Goal: Task Accomplishment & Management: Manage account settings

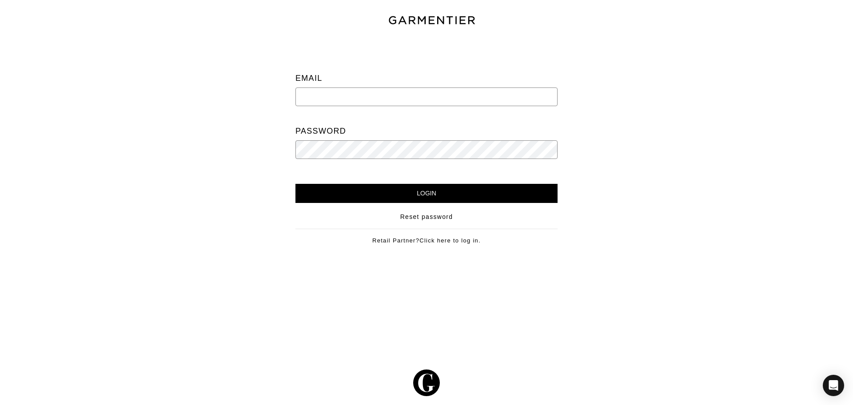
type input "[EMAIL_ADDRESS][DOMAIN_NAME]"
click at [382, 192] on input "Login" at bounding box center [426, 193] width 262 height 19
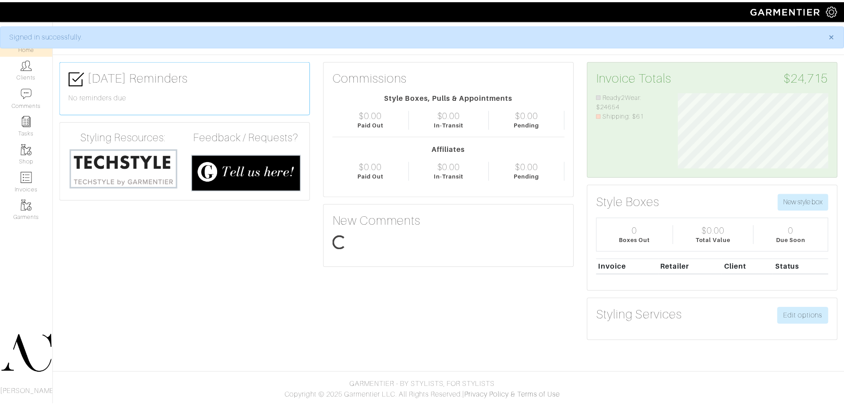
scroll to position [76, 165]
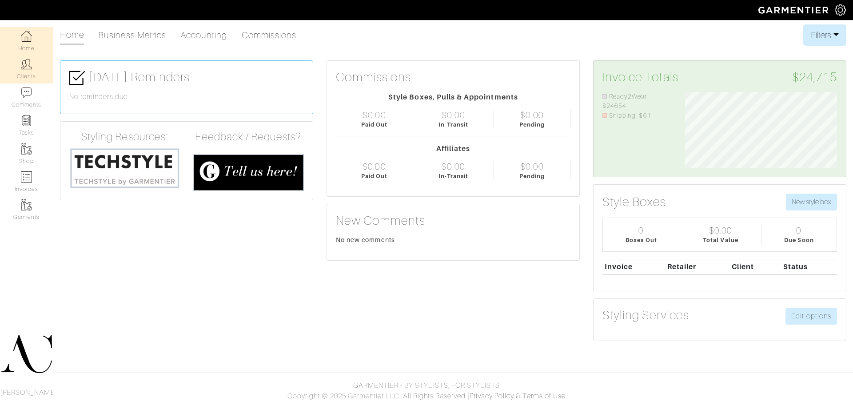
click at [35, 65] on link "Clients" at bounding box center [26, 69] width 53 height 28
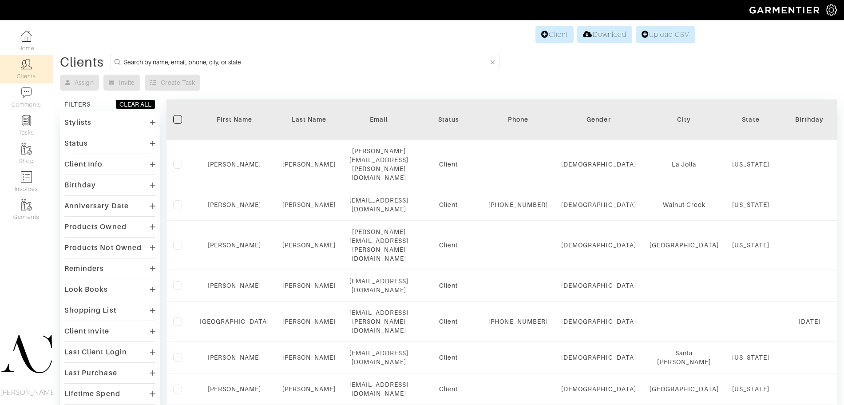
click at [250, 63] on input at bounding box center [306, 61] width 365 height 11
type input "[PERSON_NAME]"
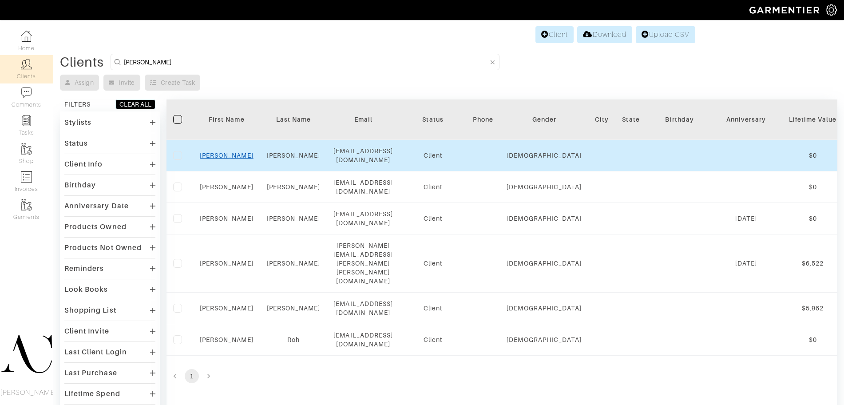
click at [230, 153] on link "Rob" at bounding box center [227, 155] width 54 height 7
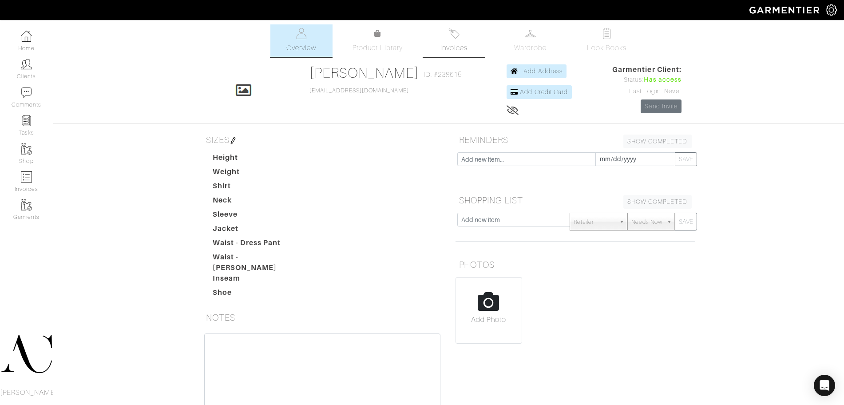
click at [434, 46] on link "Invoices" at bounding box center [454, 40] width 62 height 32
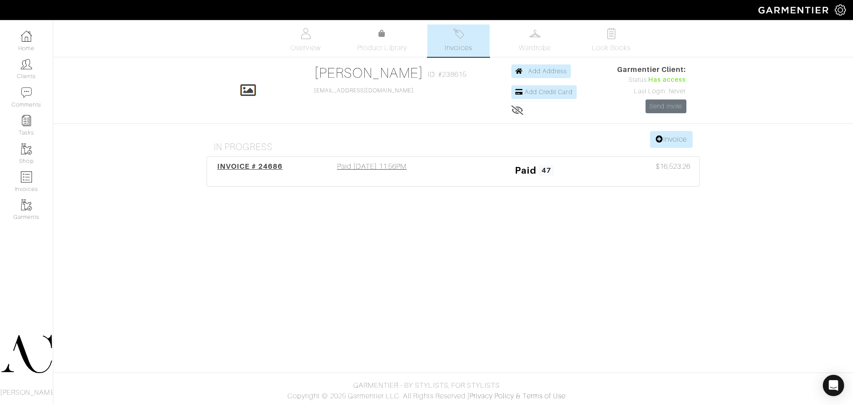
click at [398, 160] on div "INVOICE # 24686 Paid 10/09/25 11:56PM Paid 47 $16,523.26" at bounding box center [453, 171] width 492 height 29
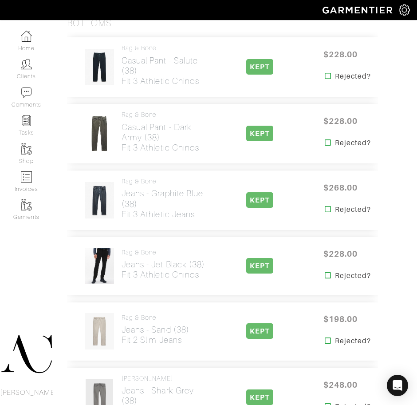
scroll to position [1471, 0]
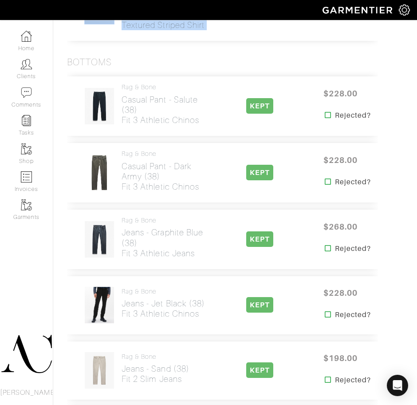
drag, startPoint x: 116, startPoint y: 333, endPoint x: 207, endPoint y: 324, distance: 91.5
click at [207, 41] on div "rag & bone T-Shirt - Black Stripe (XL) Finch Textured Striped Shirt KEPT $248.0…" at bounding box center [222, 6] width 311 height 70
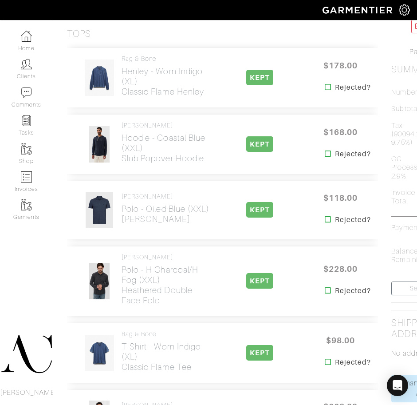
scroll to position [101, 0]
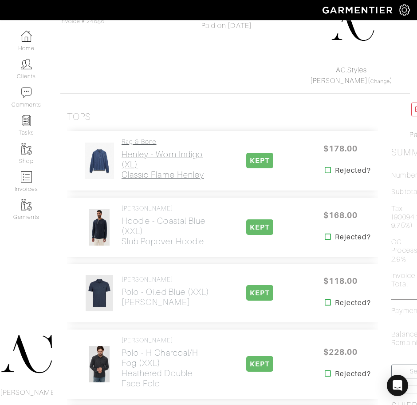
click at [126, 170] on h2 "Henley - Worn Indigo (XL) Classic Flame Henley" at bounding box center [166, 164] width 88 height 31
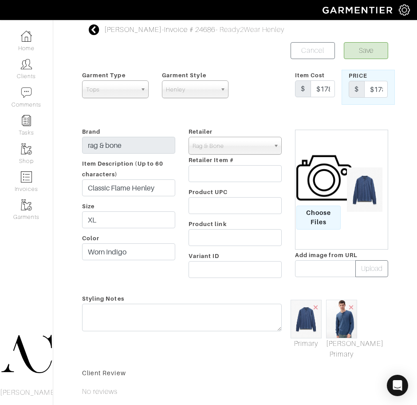
click at [126, 170] on div "Brand rag & bone Item Description (Up to 60 characters) Classic Flame Henley Si…" at bounding box center [128, 204] width 107 height 156
click at [132, 189] on input "Classic Flame Henley" at bounding box center [128, 187] width 93 height 17
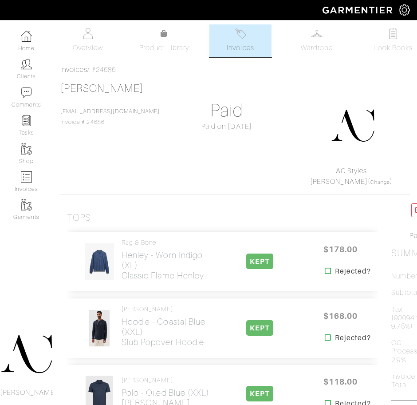
scroll to position [101, 0]
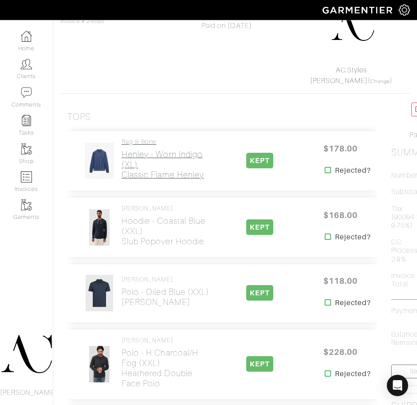
click at [146, 180] on h2 "Henley - Worn Indigo (XL) Classic Flame Henley" at bounding box center [166, 164] width 88 height 31
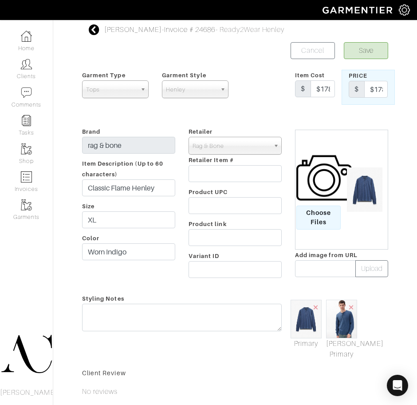
click at [359, 181] on img at bounding box center [365, 189] width 44 height 44
click at [96, 24] on icon at bounding box center [94, 29] width 11 height 11
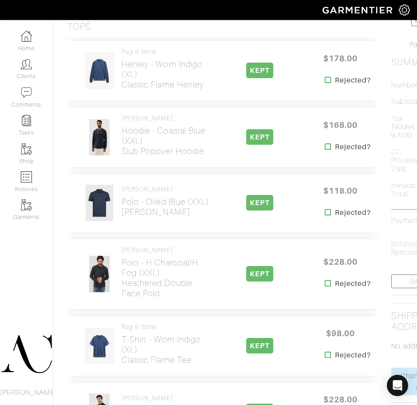
scroll to position [246, 0]
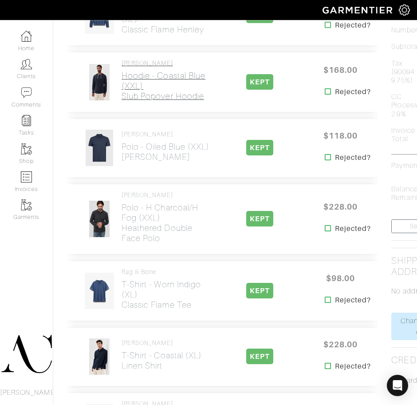
click at [130, 101] on h2 "Hoodie - Coastal Blue (XXL) Slub Popover Hoodie" at bounding box center [166, 86] width 88 height 31
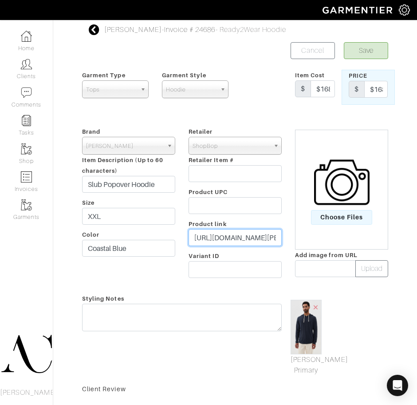
click at [243, 238] on input "https://www.shopbop.com/slub-popover-hoodie-vince/vp/v=1/1580545660.htm?fm=orde…" at bounding box center [235, 237] width 93 height 17
click at [95, 26] on icon at bounding box center [94, 29] width 11 height 11
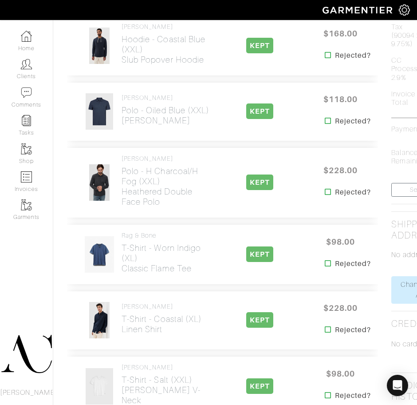
scroll to position [310, 0]
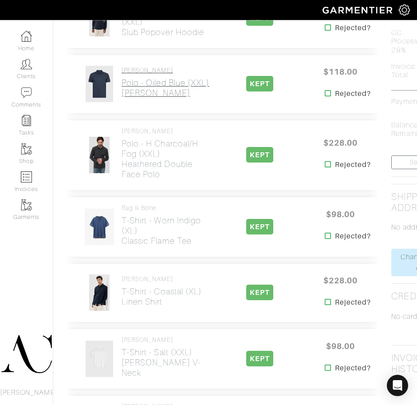
click at [146, 98] on h2 "Polo - Oiled Blue (XXL) VICTOR POLO" at bounding box center [166, 88] width 88 height 20
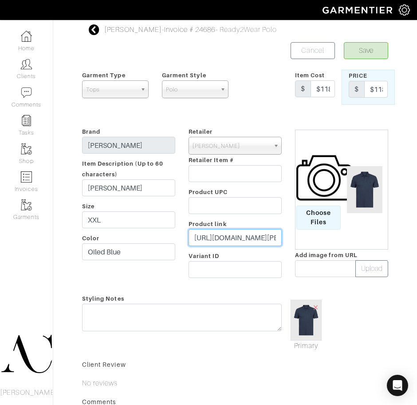
click at [225, 238] on input "https://www.johnvarvatos.com/collections/jv-essentials/victor-polo/K5787Y2-WC2B…" at bounding box center [235, 237] width 93 height 17
click at [98, 28] on icon at bounding box center [94, 29] width 11 height 11
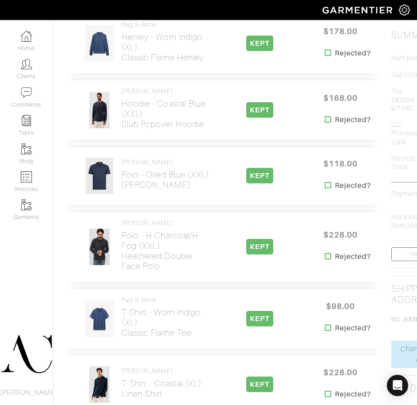
scroll to position [227, 0]
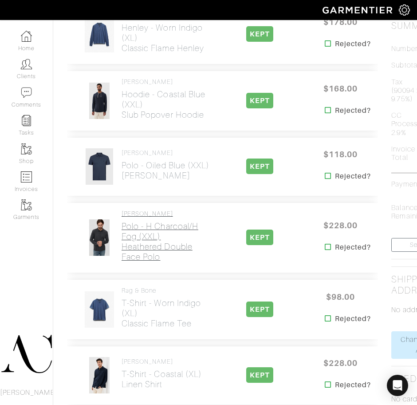
click at [132, 262] on h2 "Polo - H Charcoal/H Fog (XXL) Heathered Double Face Polo" at bounding box center [166, 241] width 88 height 41
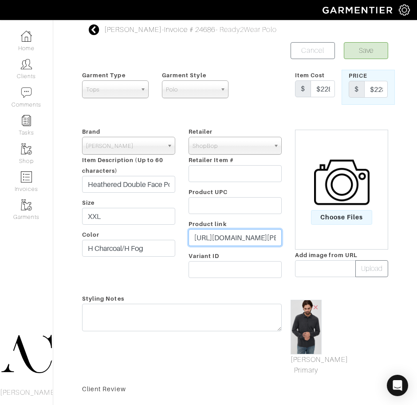
click at [226, 237] on input "https://www.shopbop.com/heathered-dbl-face-polo-vince/vp/v=1/1583274736.htm?fm=…" at bounding box center [235, 237] width 93 height 17
click at [89, 34] on icon at bounding box center [94, 29] width 11 height 11
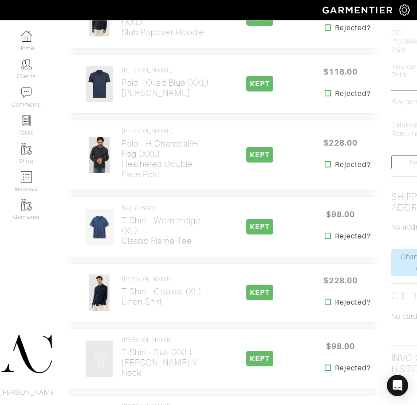
scroll to position [328, 0]
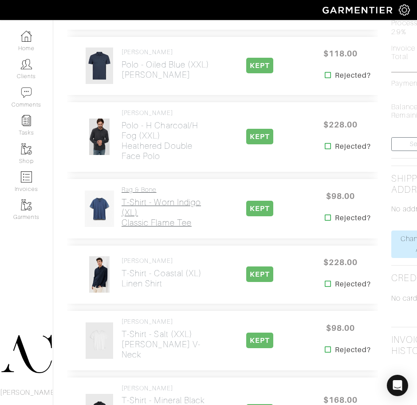
click at [147, 228] on h2 "T-Shirt - Worn Indigo (XL) Classic Flame Tee" at bounding box center [166, 212] width 88 height 31
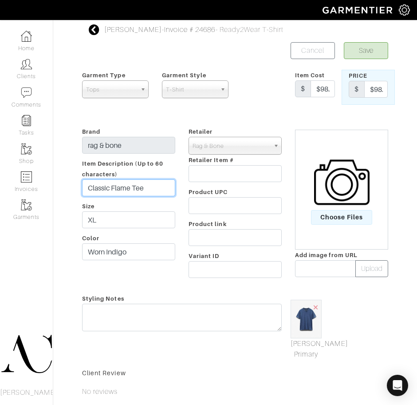
click at [136, 193] on input "Classic Flame Tee" at bounding box center [128, 187] width 93 height 17
click at [89, 25] on icon at bounding box center [94, 29] width 11 height 11
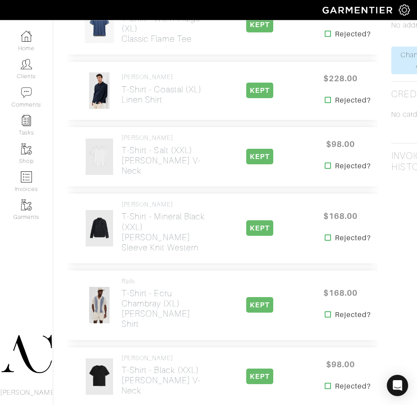
scroll to position [576, 0]
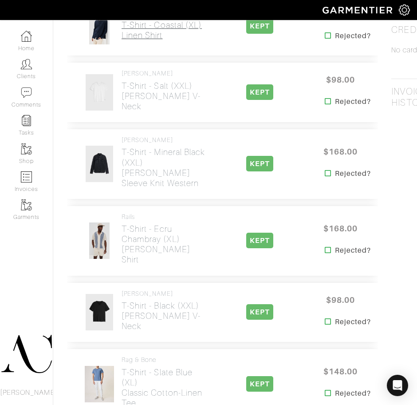
click at [122, 40] on h2 "T-Shirt - Coastal (XL) Linen Shirt" at bounding box center [162, 30] width 80 height 20
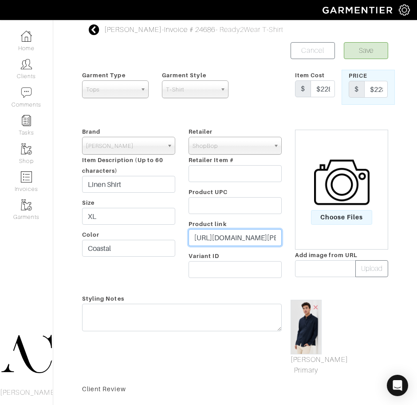
click at [214, 233] on input "https://www.shopbop.com/linen-shirt-vince/vp/v=1/1549798712.htm?fm=orderhistory" at bounding box center [235, 237] width 93 height 17
click at [91, 32] on icon at bounding box center [94, 29] width 11 height 11
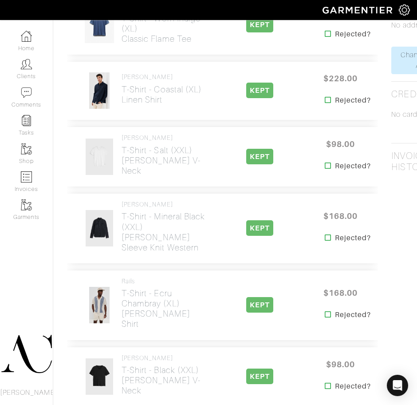
scroll to position [659, 0]
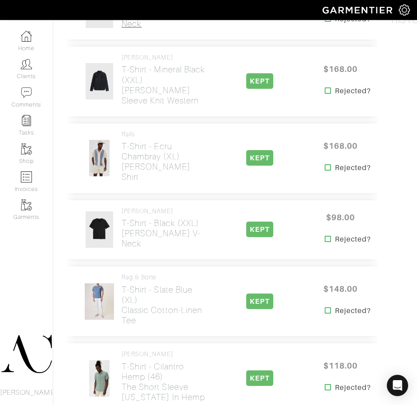
click at [145, 29] on h2 "T-Shirt - Salt (XXL) Miles Slub V-Neck" at bounding box center [166, 13] width 88 height 31
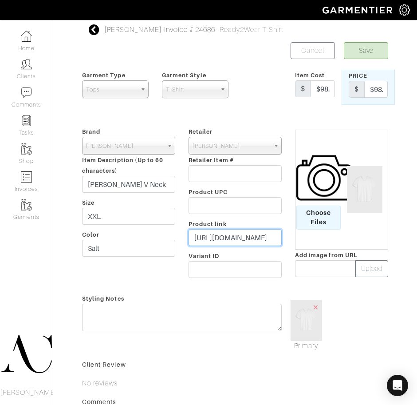
click at [237, 236] on input "https://www.johnvarvatos.com/search?q=Miles+v+neck" at bounding box center [235, 237] width 93 height 17
click at [237, 233] on input "https://www.johnvarvatos.com/search?q=Miles+v+neck" at bounding box center [235, 237] width 93 height 17
click at [217, 236] on input "https://www.johnvarvatos.com/search?q=Miles+v+neck" at bounding box center [235, 237] width 93 height 17
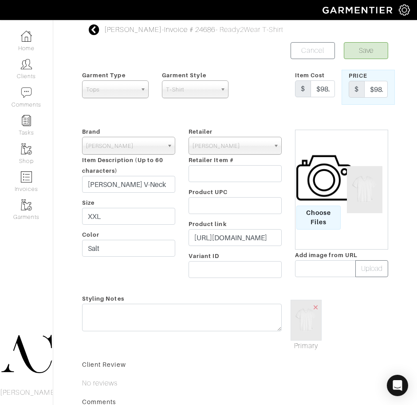
click at [95, 29] on icon at bounding box center [94, 29] width 11 height 11
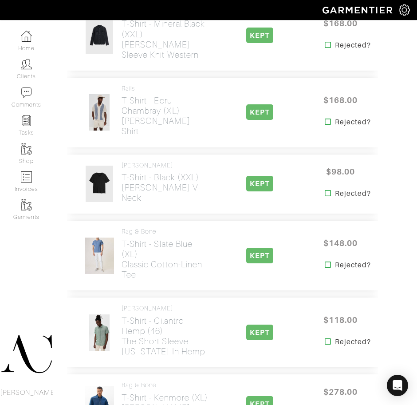
scroll to position [714, 0]
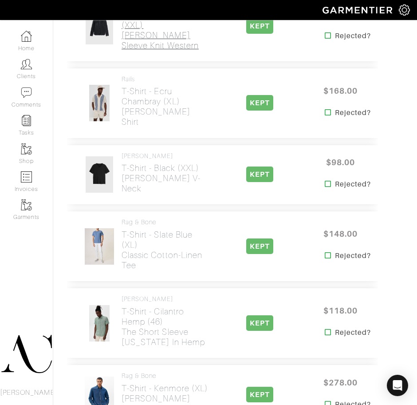
click at [149, 50] on h2 "T-Shirt - Mineral Black (XXL) Arvon Long Sleeve Knit Western" at bounding box center [166, 29] width 88 height 41
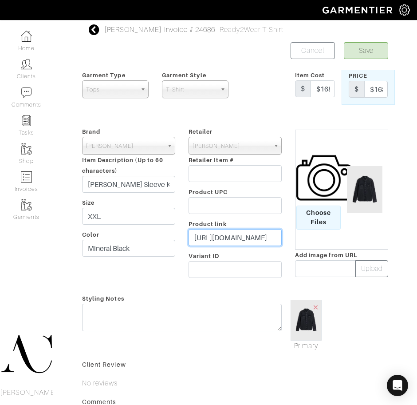
click at [234, 233] on input "https://www.johnvarvatos.com/search?q=arvon+long+sleeve+" at bounding box center [235, 237] width 93 height 17
click at [93, 28] on icon at bounding box center [94, 29] width 11 height 11
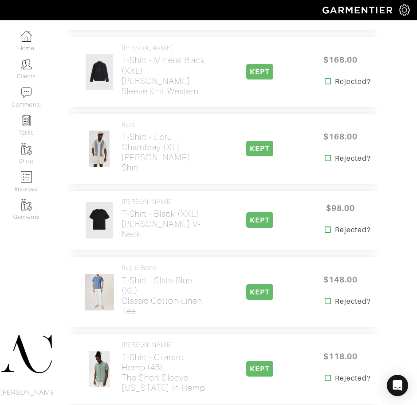
scroll to position [806, 0]
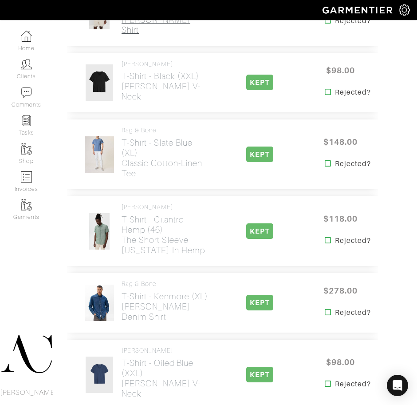
click at [127, 35] on h2 "T-Shirt - Ecru Chambray (XL) Atwood Shirt" at bounding box center [166, 14] width 88 height 41
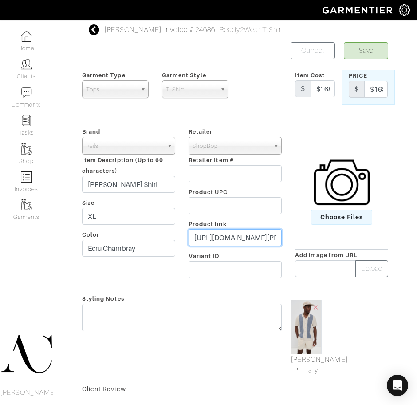
click at [217, 237] on input "https://www.shopbop.com/atwood-shirt-rails/vp/v=1/1572910275.htm?fm=orderhistory" at bounding box center [235, 237] width 93 height 17
click at [89, 32] on icon at bounding box center [94, 29] width 11 height 11
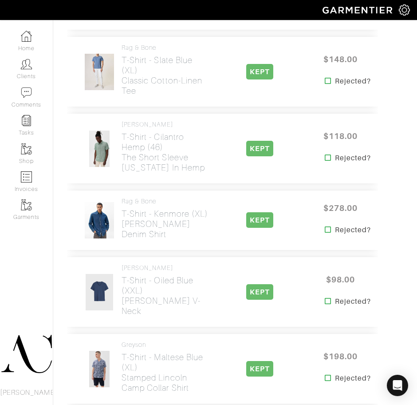
scroll to position [907, 0]
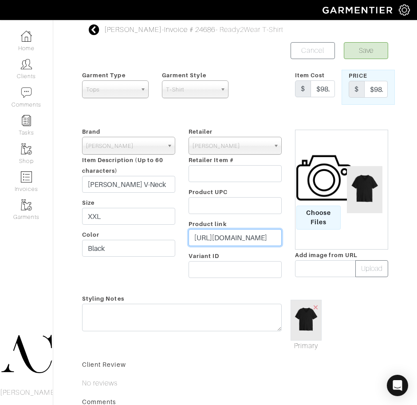
click at [228, 244] on input "https://www.johnvarvatos.com/search?q=Miles+v+neck" at bounding box center [235, 237] width 93 height 17
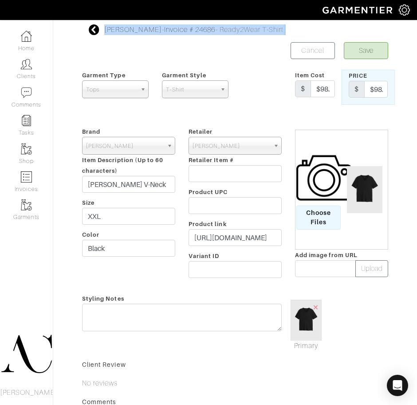
click at [93, 32] on div "Rob Foley - Invoice # 24686 - Ready2Wear T-Shirt Save Cancel Garment Type Tops …" at bounding box center [235, 256] width 320 height 464
click at [93, 32] on icon at bounding box center [94, 29] width 11 height 11
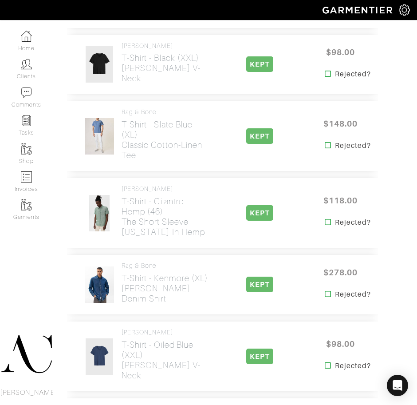
scroll to position [843, 0]
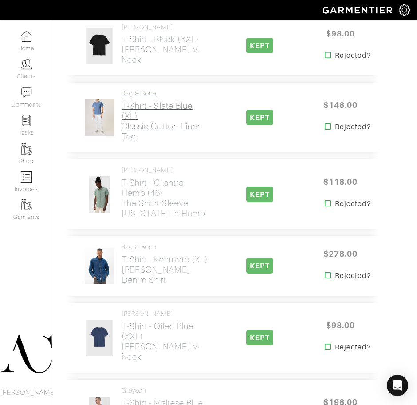
click at [135, 142] on h2 "T-Shirt - Slate Blue (XL) Classic Cotton-Linen Tee" at bounding box center [166, 121] width 88 height 41
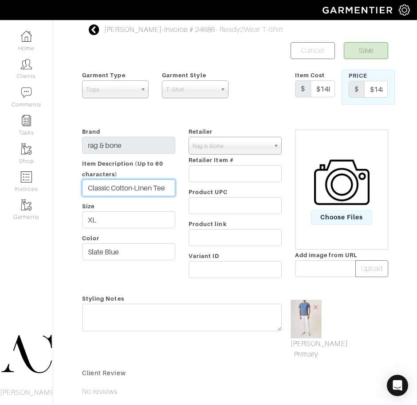
click at [128, 186] on input "Classic Cotton-Linen Tee" at bounding box center [128, 187] width 93 height 17
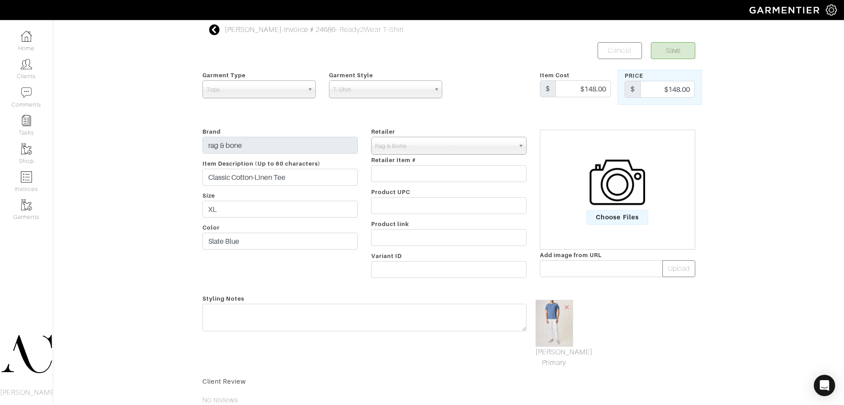
click at [551, 329] on img at bounding box center [554, 323] width 38 height 47
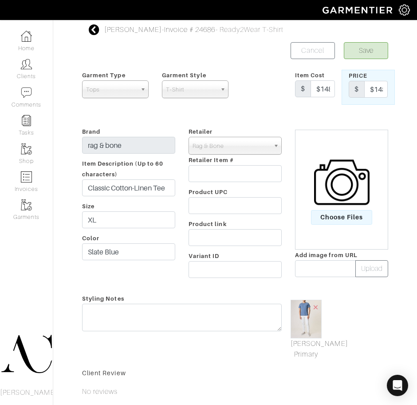
click at [95, 30] on icon at bounding box center [94, 29] width 11 height 11
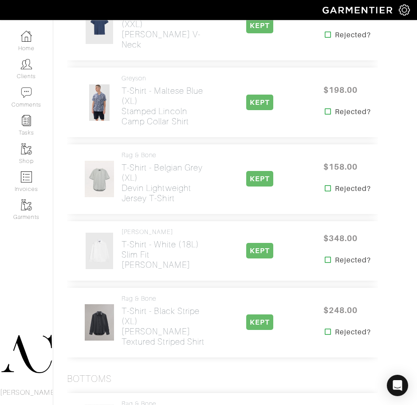
scroll to position [1054, 0]
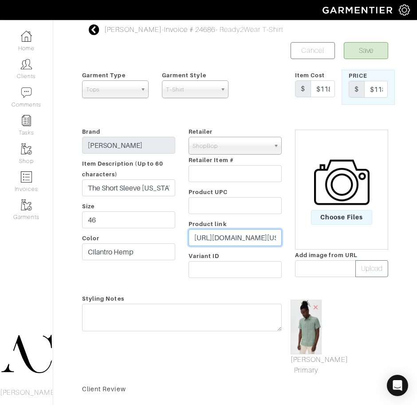
click at [233, 237] on input "https://www.shopbop.com/short-sleeve-california-hemp-taylor/vp/v=1/1563362554.h…" at bounding box center [235, 237] width 93 height 17
click at [96, 32] on icon at bounding box center [94, 29] width 11 height 11
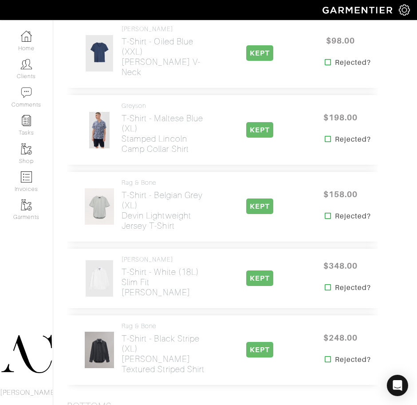
scroll to position [1155, 0]
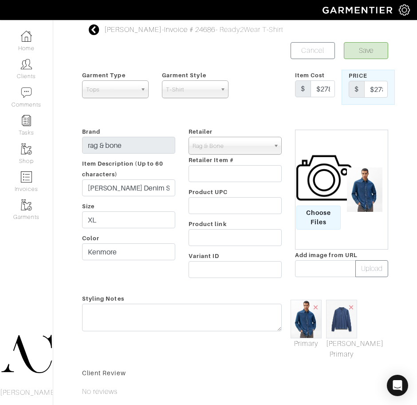
drag, startPoint x: 304, startPoint y: 331, endPoint x: 339, endPoint y: 329, distance: 34.7
click at [146, 185] on input "Finch Denim Shirt" at bounding box center [128, 187] width 93 height 17
click at [95, 27] on icon at bounding box center [94, 29] width 11 height 11
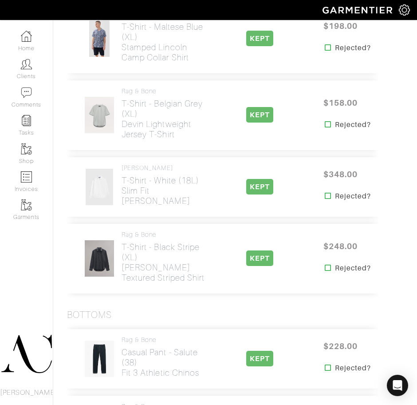
scroll to position [1210, 0]
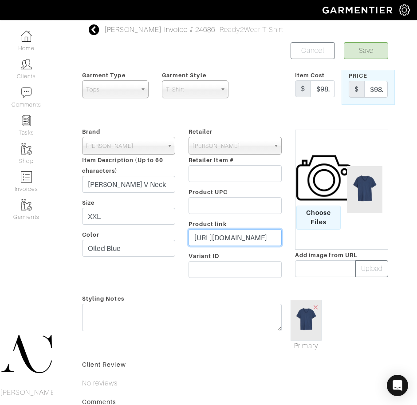
click at [235, 242] on input "https://www.johnvarvatos.com/search?q=Miles+v+neck" at bounding box center [235, 237] width 93 height 17
click at [93, 28] on icon at bounding box center [94, 29] width 11 height 11
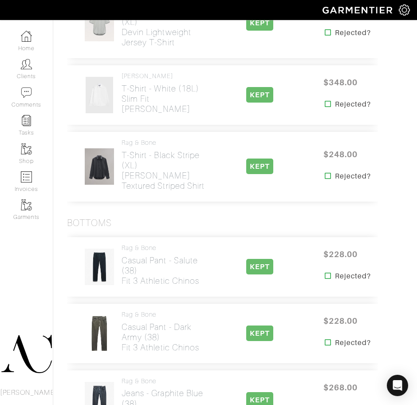
scroll to position [1403, 0]
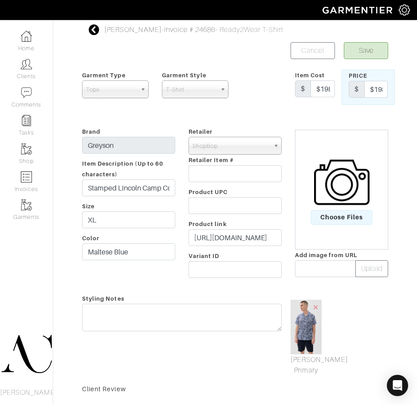
click at [147, 128] on div "Brand Greyson Item Description (Up to 60 characters) Stamped Lincoln Camp Colla…" at bounding box center [128, 204] width 107 height 156
click at [140, 116] on form "Save Cancel Garment Type Tops Bottoms Sport Coats Suiting Outerwear Shoes Swimw…" at bounding box center [235, 277] width 306 height 471
click at [132, 113] on form "Save Cancel Garment Type Tops Bottoms Sport Coats Suiting Outerwear Shoes Swimw…" at bounding box center [235, 277] width 306 height 471
click at [231, 232] on input "https://www.shopbop.com/stamped-lincoln-camp-collar-shirt/vp/v=1/1573640485.htm…" at bounding box center [235, 237] width 93 height 17
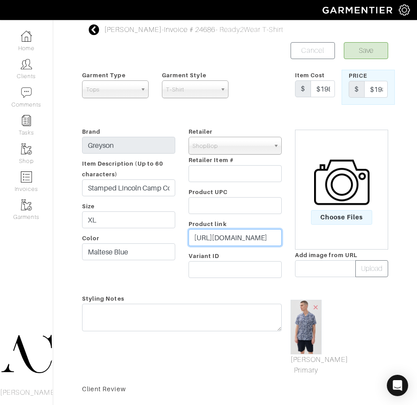
click at [231, 232] on input "https://www.shopbop.com/stamped-lincoln-camp-collar-shirt/vp/v=1/1573640485.htm…" at bounding box center [235, 237] width 93 height 17
click at [94, 28] on icon at bounding box center [94, 29] width 11 height 11
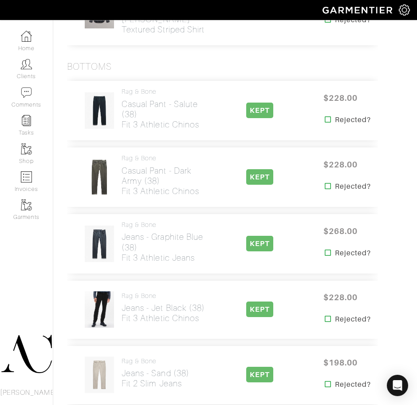
scroll to position [1476, 0]
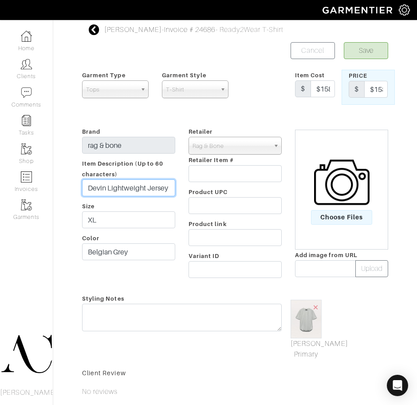
click at [141, 184] on input "Devin Lightweight Jersey T-Shirt" at bounding box center [128, 187] width 93 height 17
click at [97, 29] on icon at bounding box center [94, 29] width 11 height 11
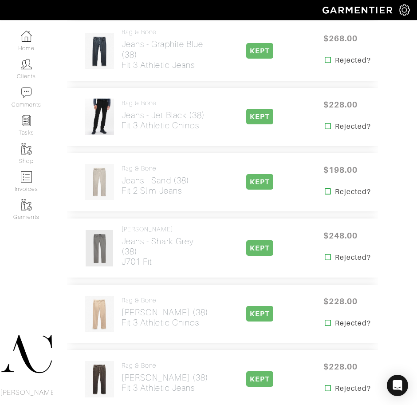
scroll to position [1669, 0]
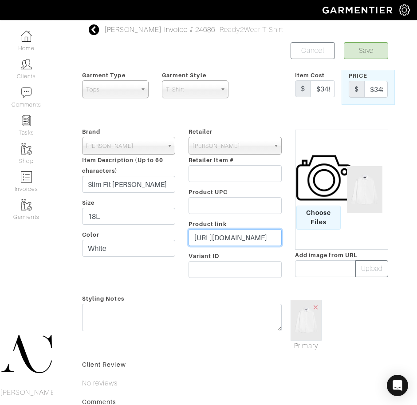
click at [226, 234] on input "https://www.johnvarvatos.com/search?q=Slim+Fit+Stella" at bounding box center [235, 237] width 93 height 17
click at [94, 29] on icon at bounding box center [94, 29] width 11 height 11
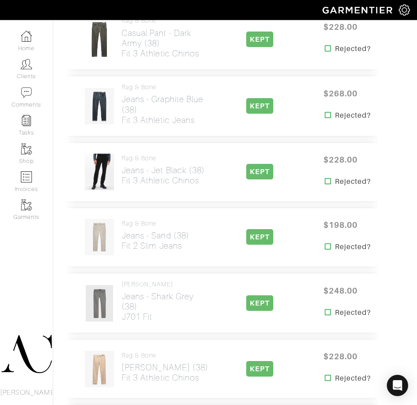
scroll to position [1697, 0]
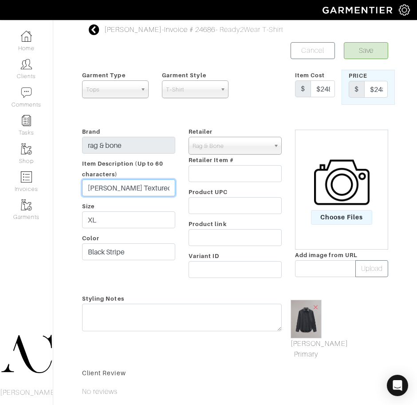
click at [135, 186] on input "Finch Textured Striped Shirt" at bounding box center [128, 187] width 93 height 17
click at [99, 28] on icon at bounding box center [94, 29] width 11 height 11
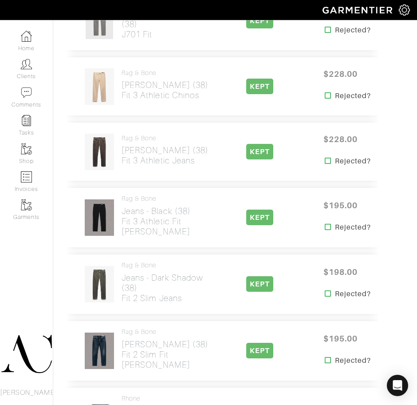
scroll to position [1850, 0]
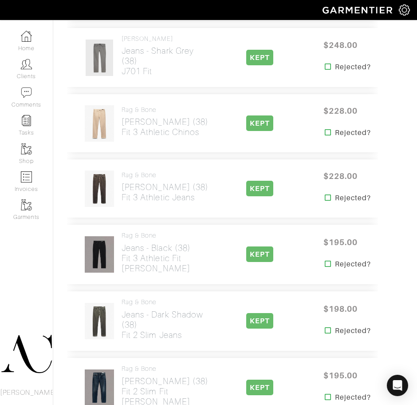
scroll to position [1850, 0]
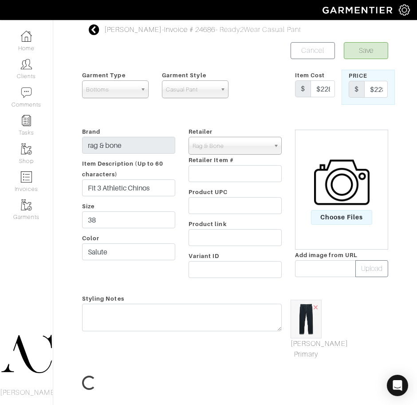
click at [145, 116] on form "Save Cancel Garment Type Tops Bottoms Sport Coats Suiting Outerwear Shoes Swimw…" at bounding box center [235, 250] width 306 height 416
click at [111, 191] on input "Fit 3 Athletic Chinos" at bounding box center [128, 187] width 93 height 17
click at [87, 26] on div "Rob Foley - Invoice # 24686 - Ready2Wear Casual Pant Save Cancel Garment Type T…" at bounding box center [235, 260] width 320 height 472
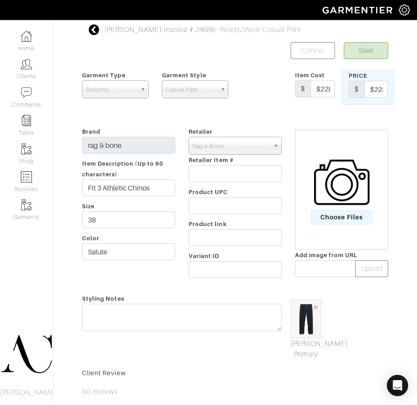
click at [93, 33] on icon at bounding box center [94, 29] width 11 height 11
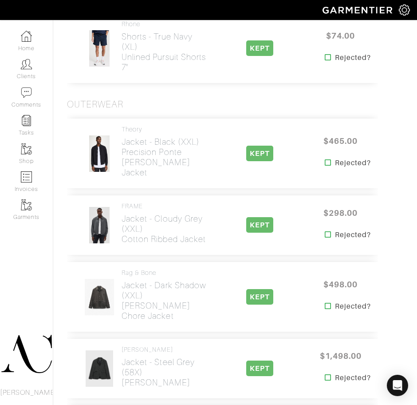
scroll to position [2271, 0]
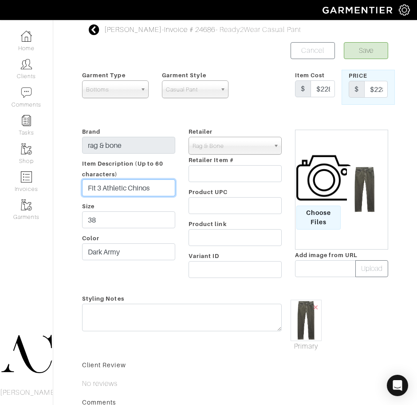
drag, startPoint x: 84, startPoint y: 186, endPoint x: 177, endPoint y: 174, distance: 93.6
click at [177, 174] on div "Brand rag & bone Item Description (Up to 60 characters) Fit 3 Athletic Chinos S…" at bounding box center [128, 204] width 107 height 156
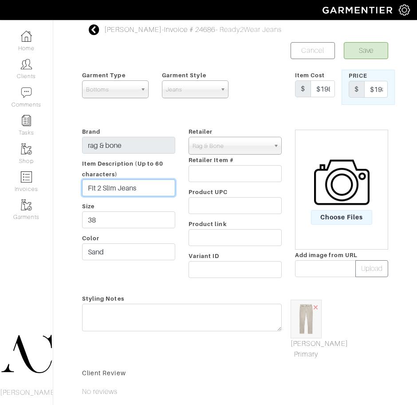
click at [124, 186] on input "Fit 2 Slim Jeans" at bounding box center [128, 187] width 93 height 17
click at [95, 186] on input "Fit 3 Athletic Chinos" at bounding box center [128, 187] width 93 height 17
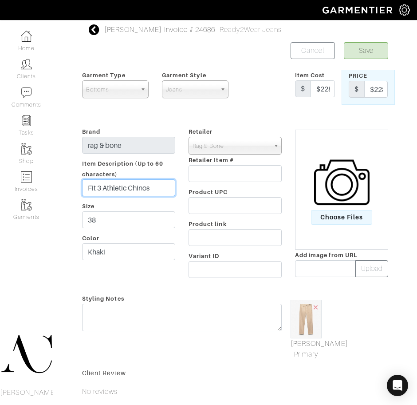
click at [95, 186] on input "Fit 3 Athletic Chinos" at bounding box center [128, 187] width 93 height 17
